Goal: Task Accomplishment & Management: Use online tool/utility

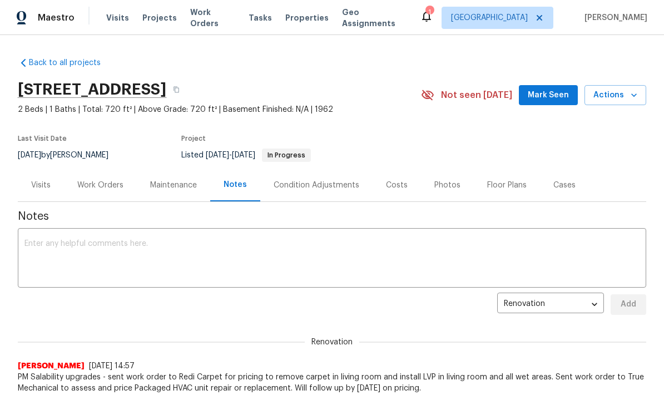
click at [496, 249] on textarea at bounding box center [331, 259] width 615 height 39
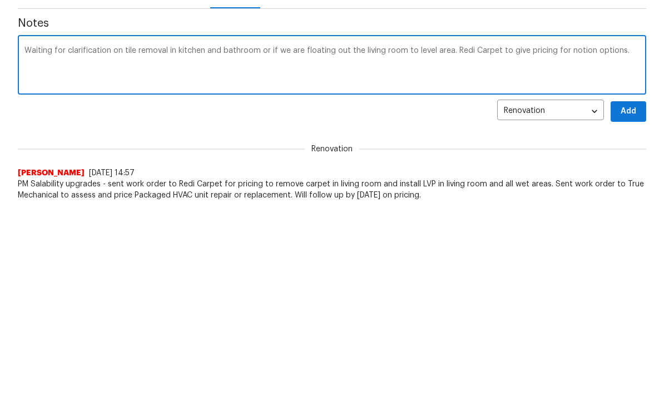
click at [573, 240] on textarea "Waiting for clarification on tile removal in kitchen and bathroom or if we are …" at bounding box center [331, 259] width 615 height 39
click at [574, 240] on textarea "Waiting for clarification on tile removal in kitchen and bathroom or if we are …" at bounding box center [331, 259] width 615 height 39
type textarea "Waiting for clarification on tile removal in kitchen and bathroom or if we are …"
click at [628, 294] on button "Add" at bounding box center [629, 304] width 36 height 21
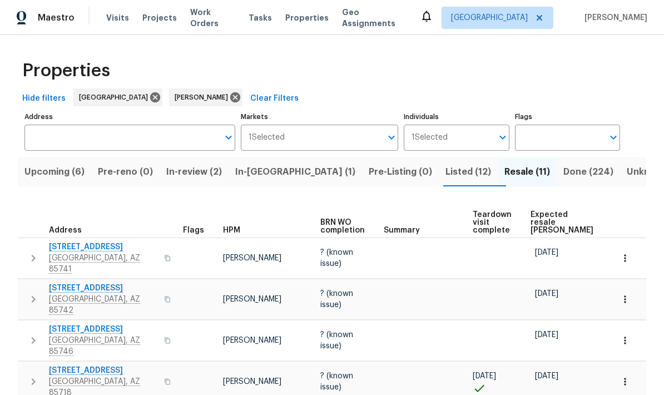
click at [505, 164] on span "Resale (11)" at bounding box center [528, 172] width 46 height 16
click at [543, 211] on span "Expected resale [PERSON_NAME]" at bounding box center [562, 222] width 63 height 23
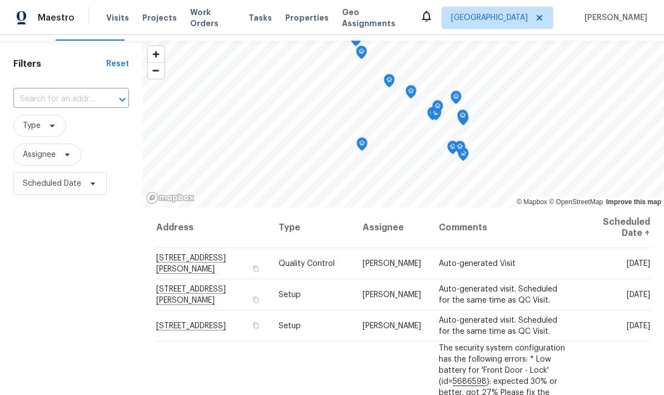
scroll to position [27, 0]
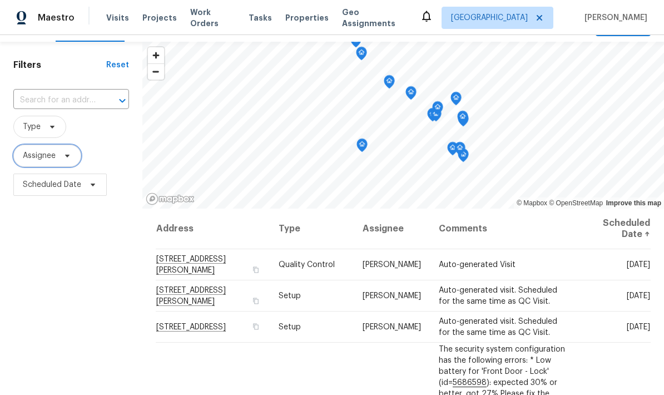
click at [39, 156] on span "Assignee" at bounding box center [39, 155] width 33 height 11
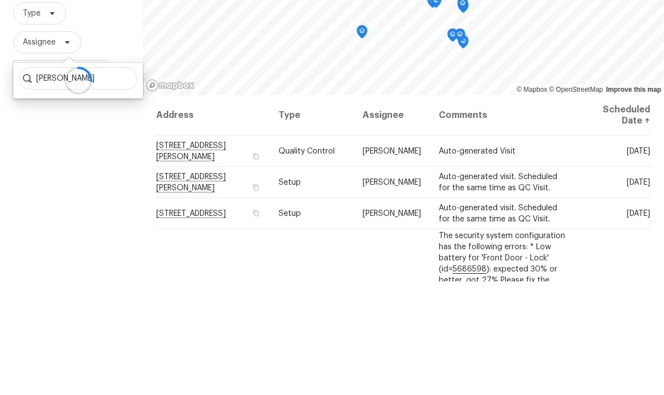
scroll to position [45, 0]
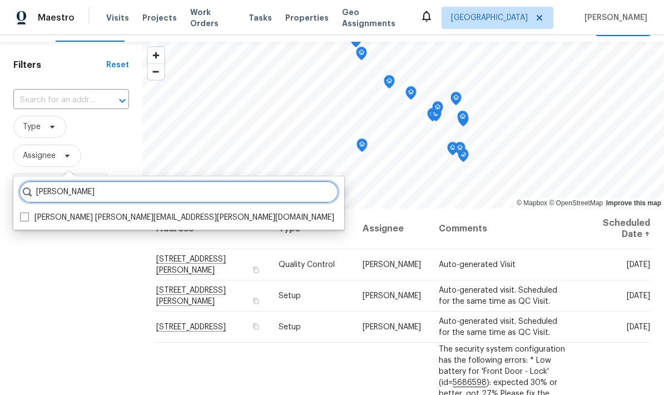
type input "[PERSON_NAME]"
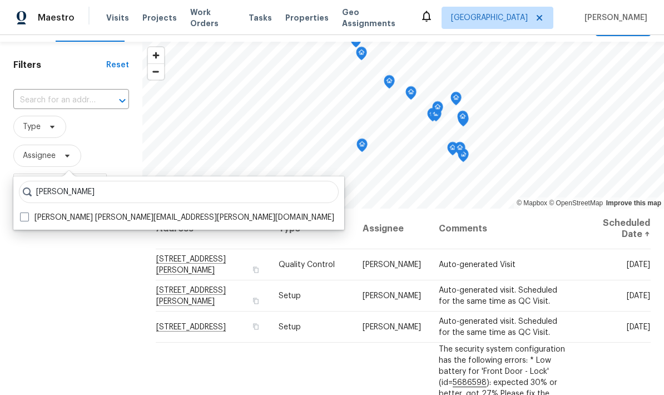
click at [23, 212] on span at bounding box center [24, 216] width 9 height 9
click at [23, 212] on input "[PERSON_NAME] [PERSON_NAME][EMAIL_ADDRESS][PERSON_NAME][DOMAIN_NAME]" at bounding box center [23, 215] width 7 height 7
checkbox input "true"
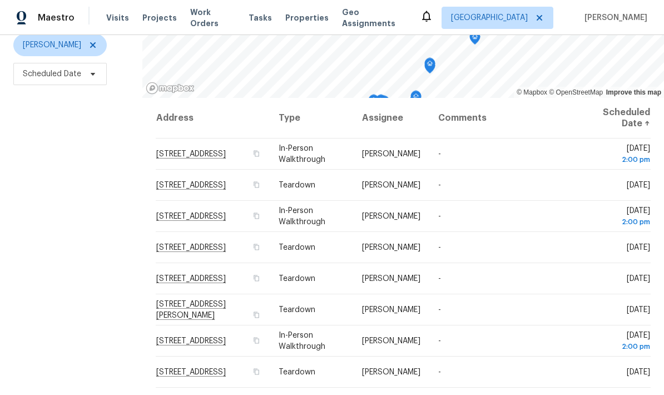
scroll to position [137, 0]
click at [127, 278] on div "Filters Reset ​ Type [PERSON_NAME] Scheduled Date" at bounding box center [71, 173] width 142 height 483
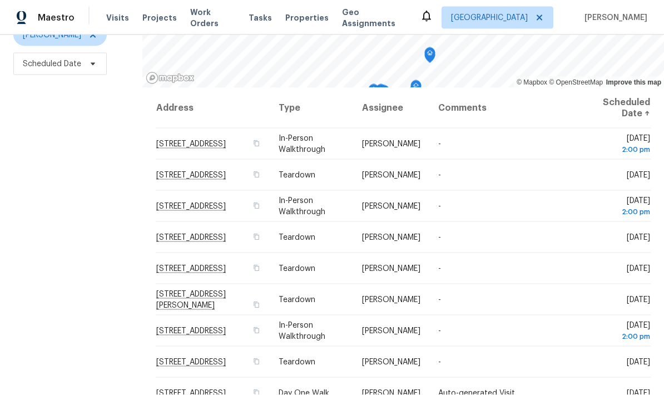
scroll to position [0, 0]
